Goal: Transaction & Acquisition: Obtain resource

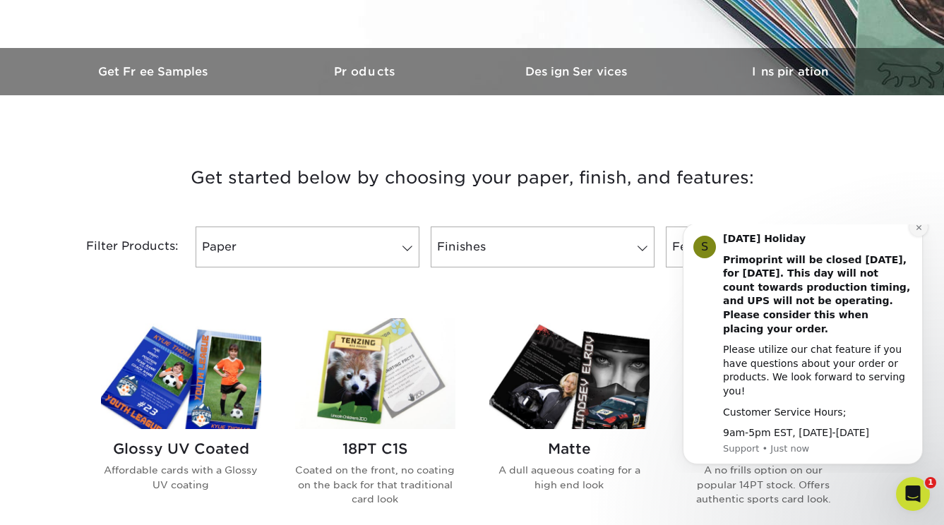
click at [919, 232] on icon "Dismiss notification" at bounding box center [919, 228] width 8 height 8
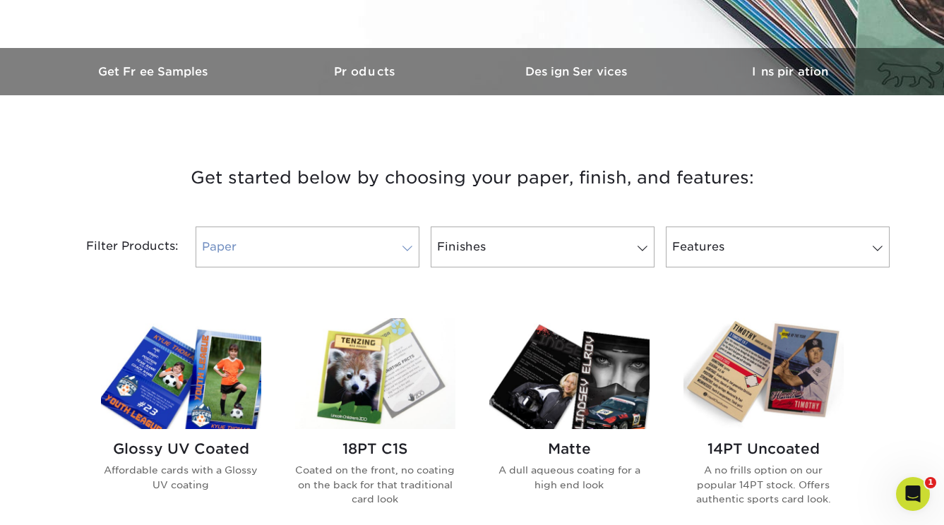
click at [405, 244] on span at bounding box center [407, 248] width 20 height 11
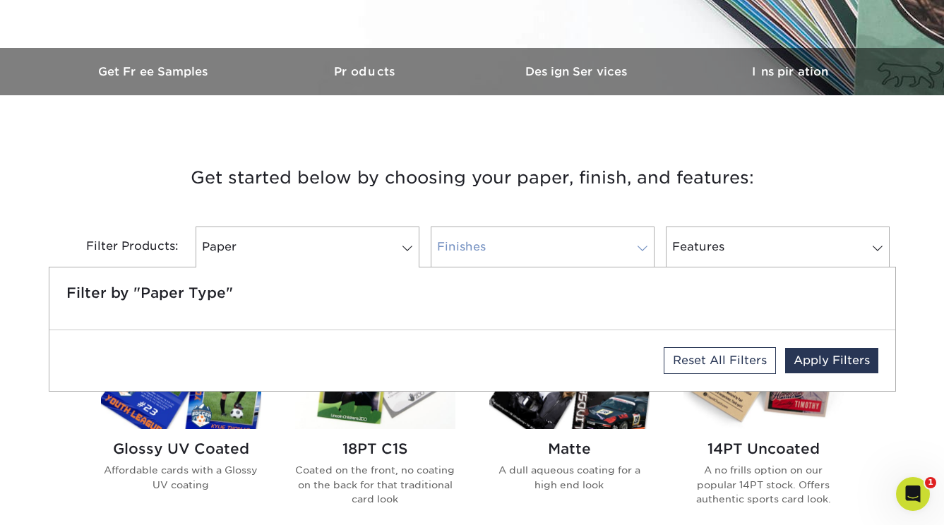
click at [647, 248] on span at bounding box center [643, 248] width 20 height 11
click at [875, 244] on span at bounding box center [878, 248] width 20 height 11
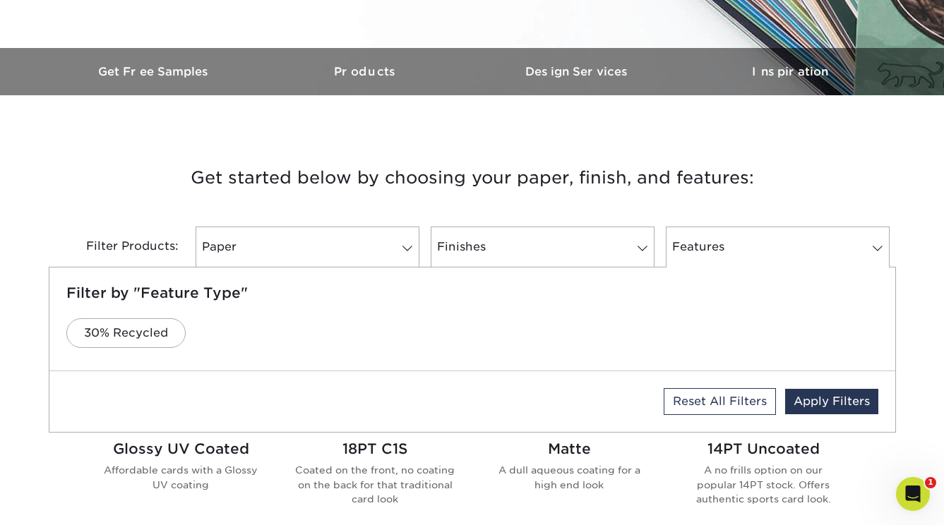
click at [799, 176] on h3 "Get started below by choosing your paper, finish, and features:" at bounding box center [472, 178] width 826 height 64
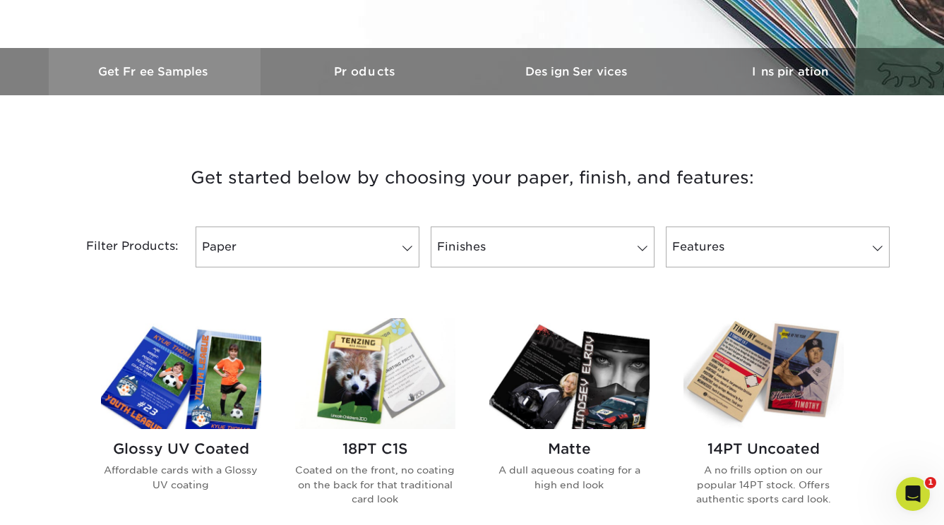
click at [169, 58] on link "Get Free Samples" at bounding box center [155, 71] width 212 height 47
